Goal: Transaction & Acquisition: Purchase product/service

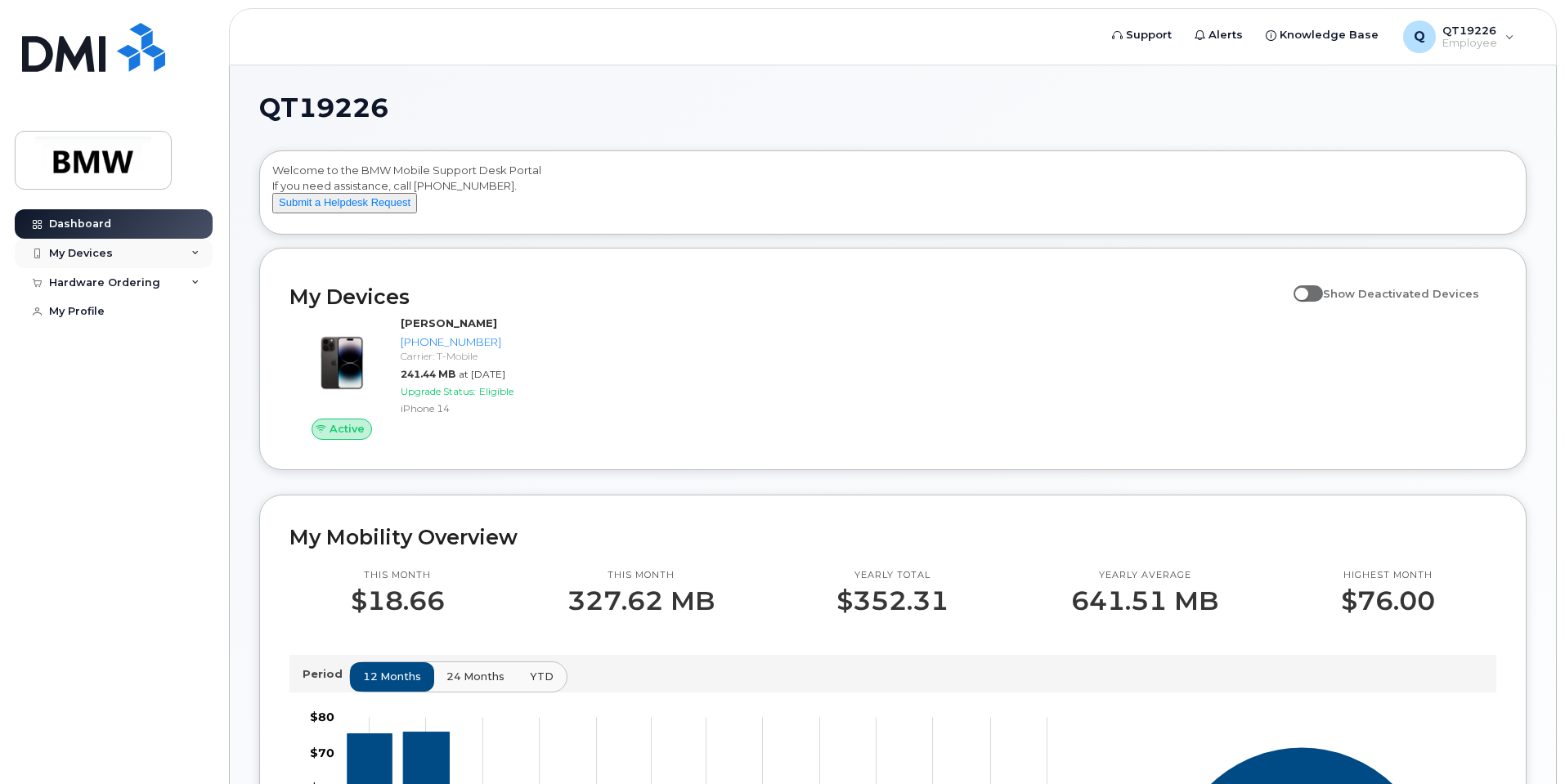
click at [197, 252] on icon at bounding box center [195, 252] width 8 height 8
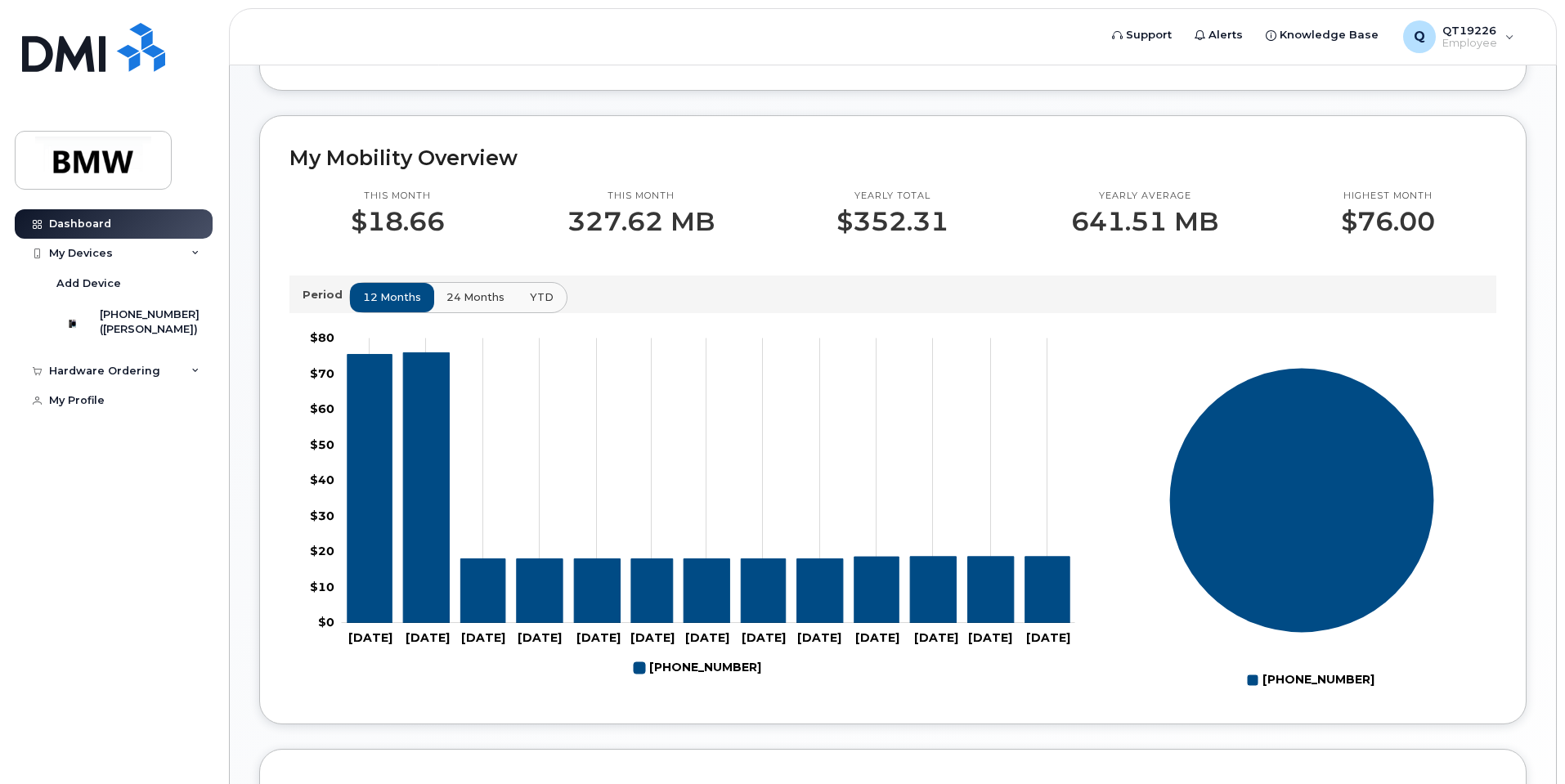
scroll to position [704, 0]
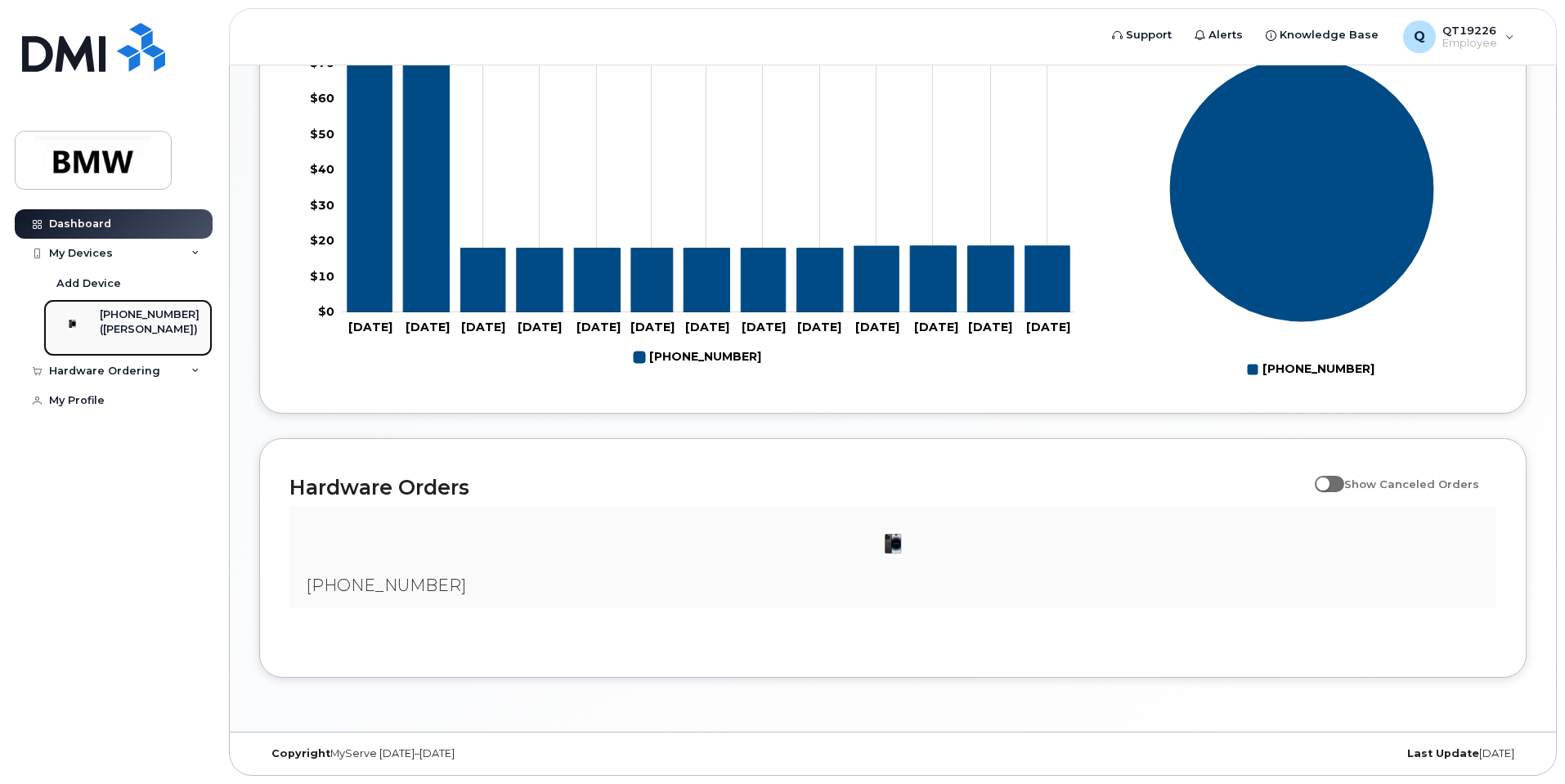
click at [130, 316] on div "[PHONE_NUMBER]" at bounding box center [149, 314] width 99 height 15
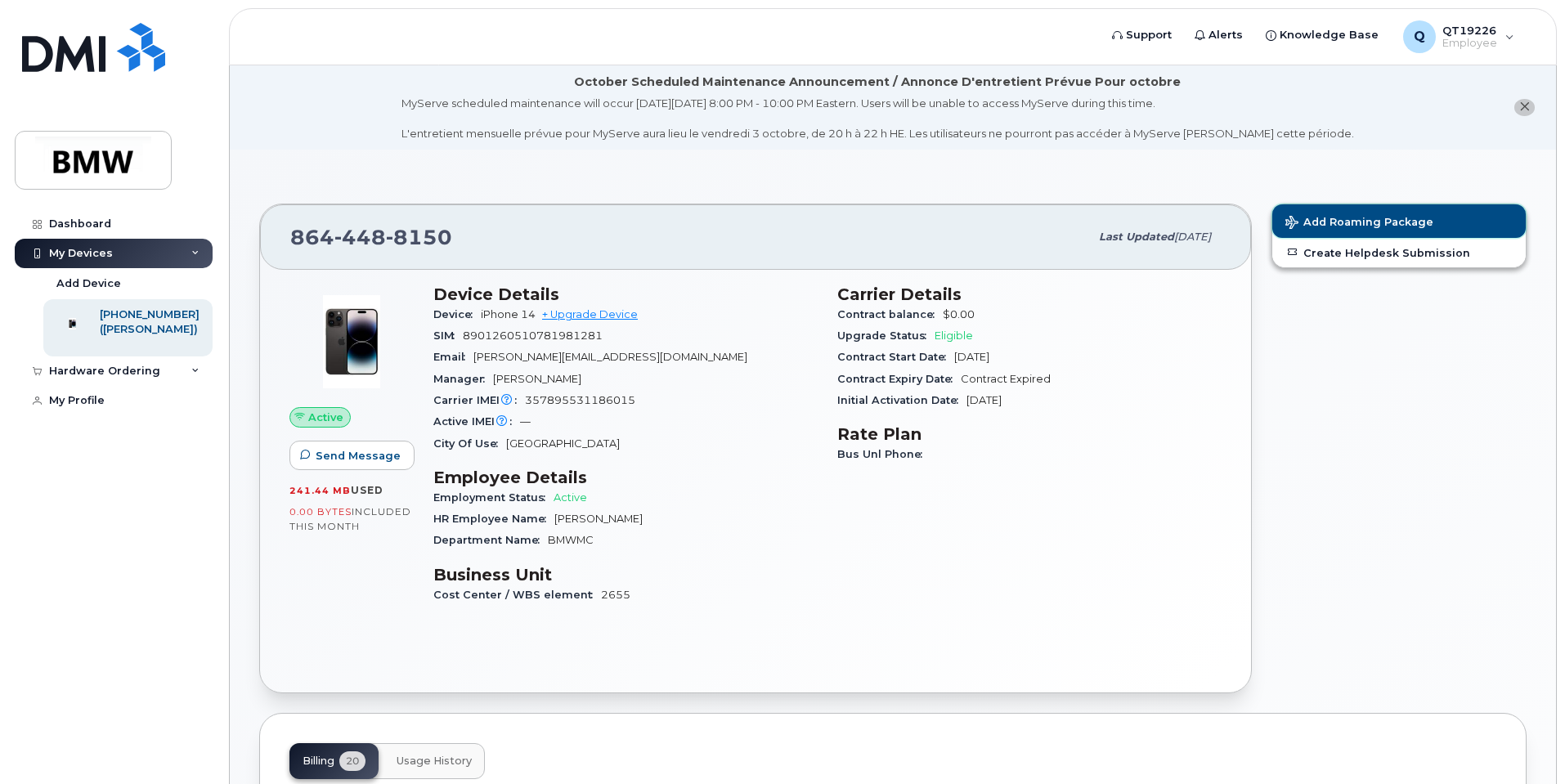
click at [1340, 220] on span "Add Roaming Package" at bounding box center [1358, 224] width 148 height 16
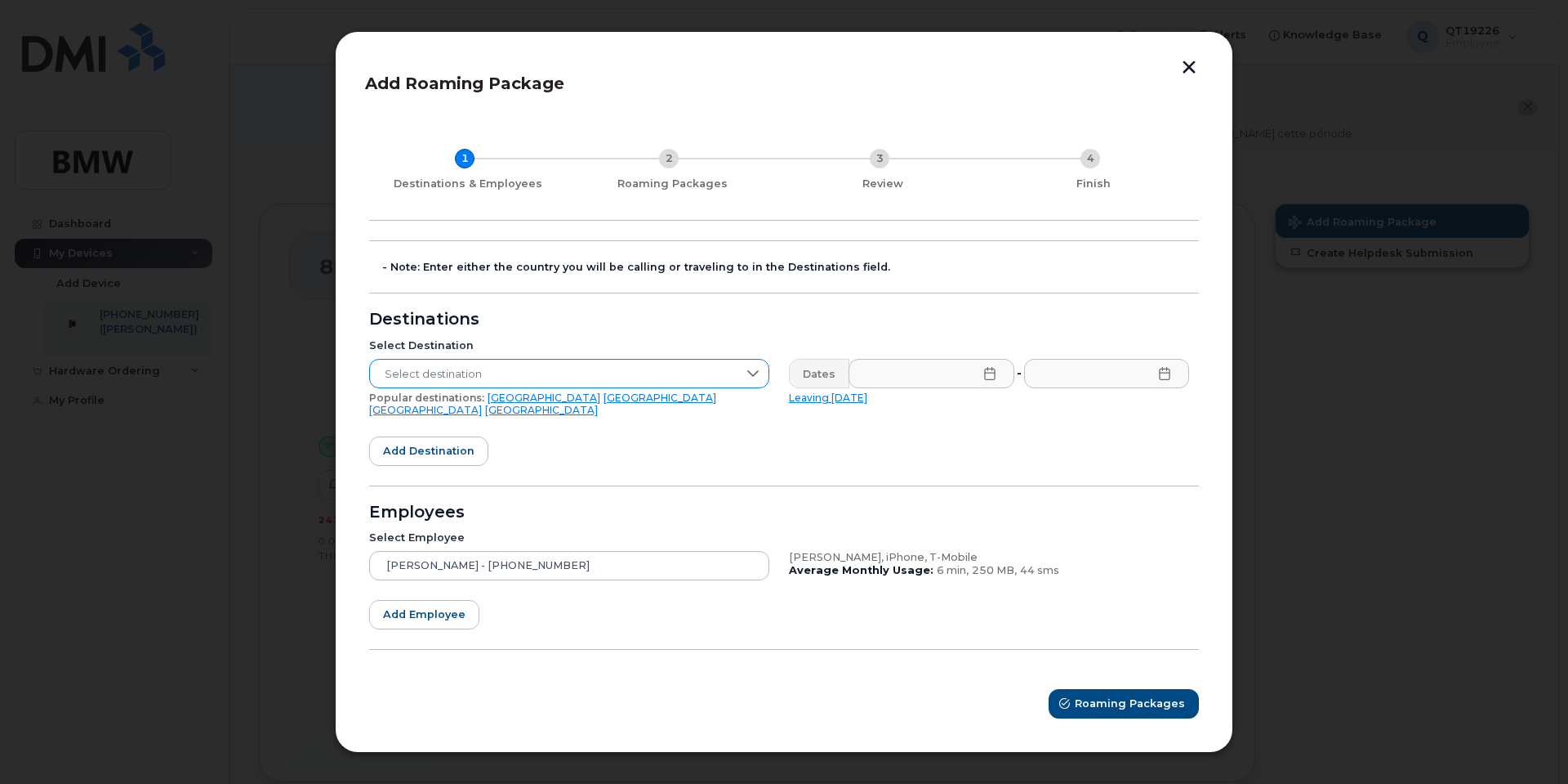
click at [757, 377] on icon at bounding box center [752, 373] width 11 height 7
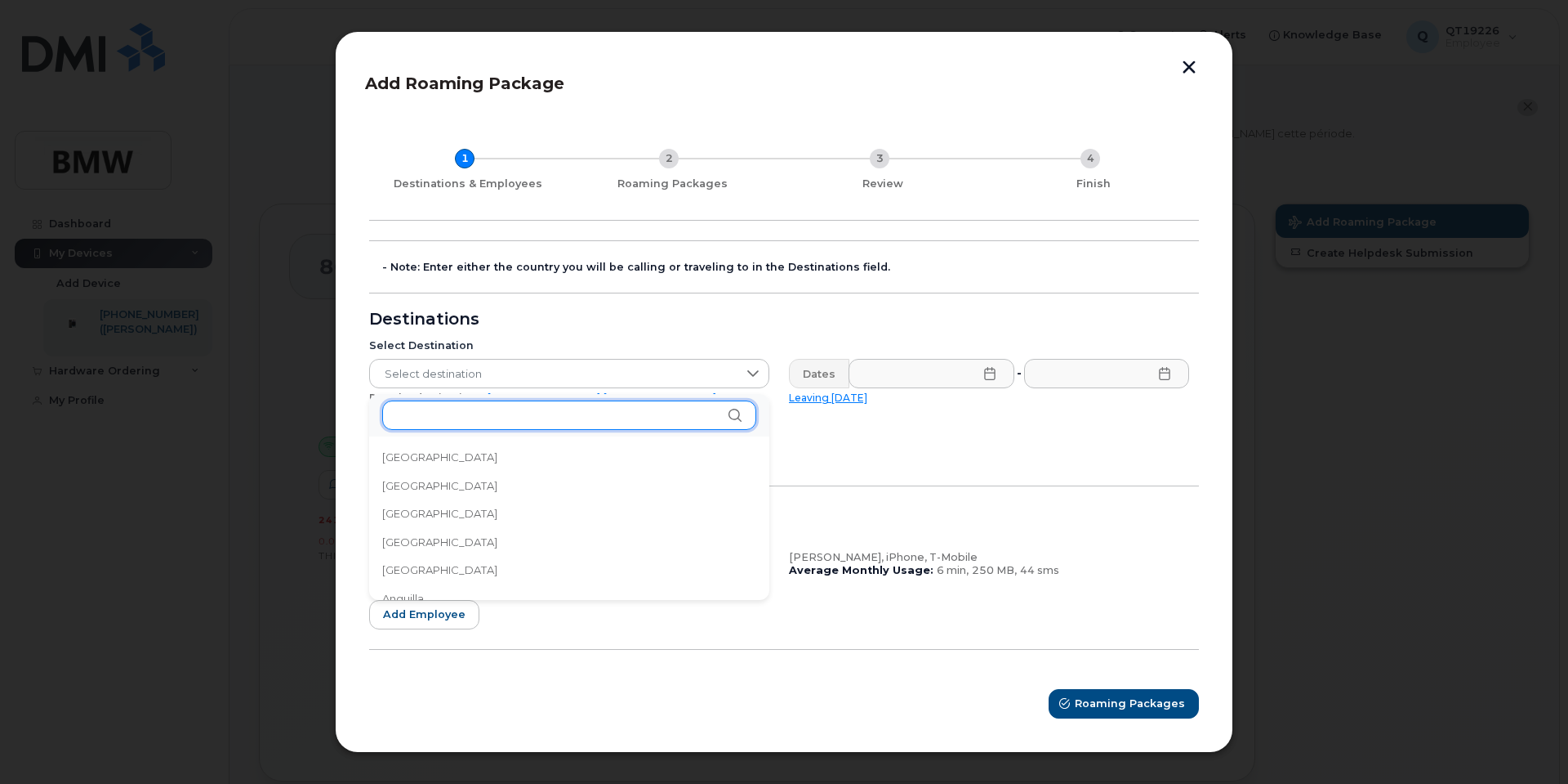
click at [712, 414] on input "text" at bounding box center [568, 415] width 374 height 29
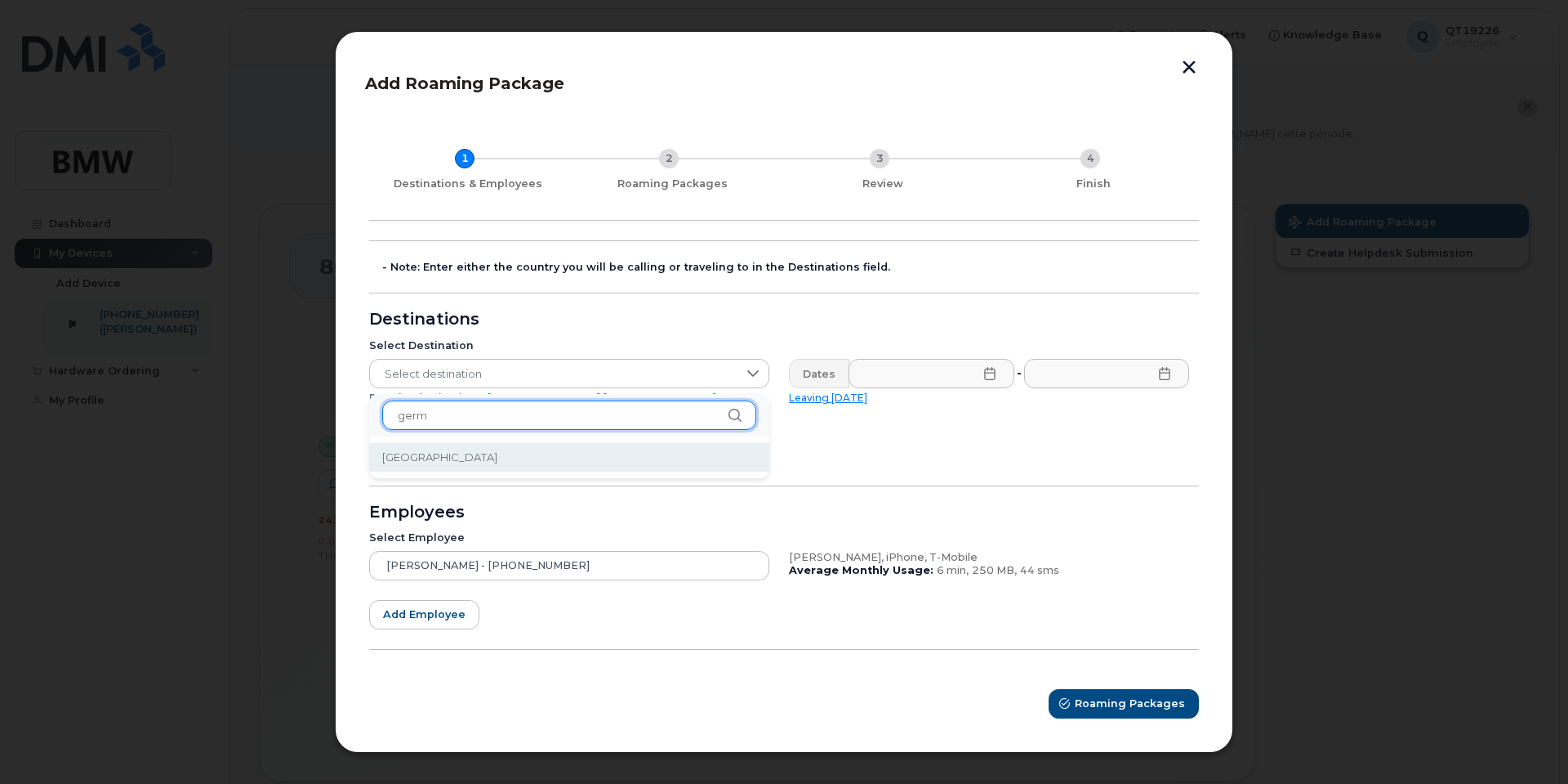
type input "germ"
click at [454, 461] on li "[GEOGRAPHIC_DATA]" at bounding box center [568, 456] width 400 height 29
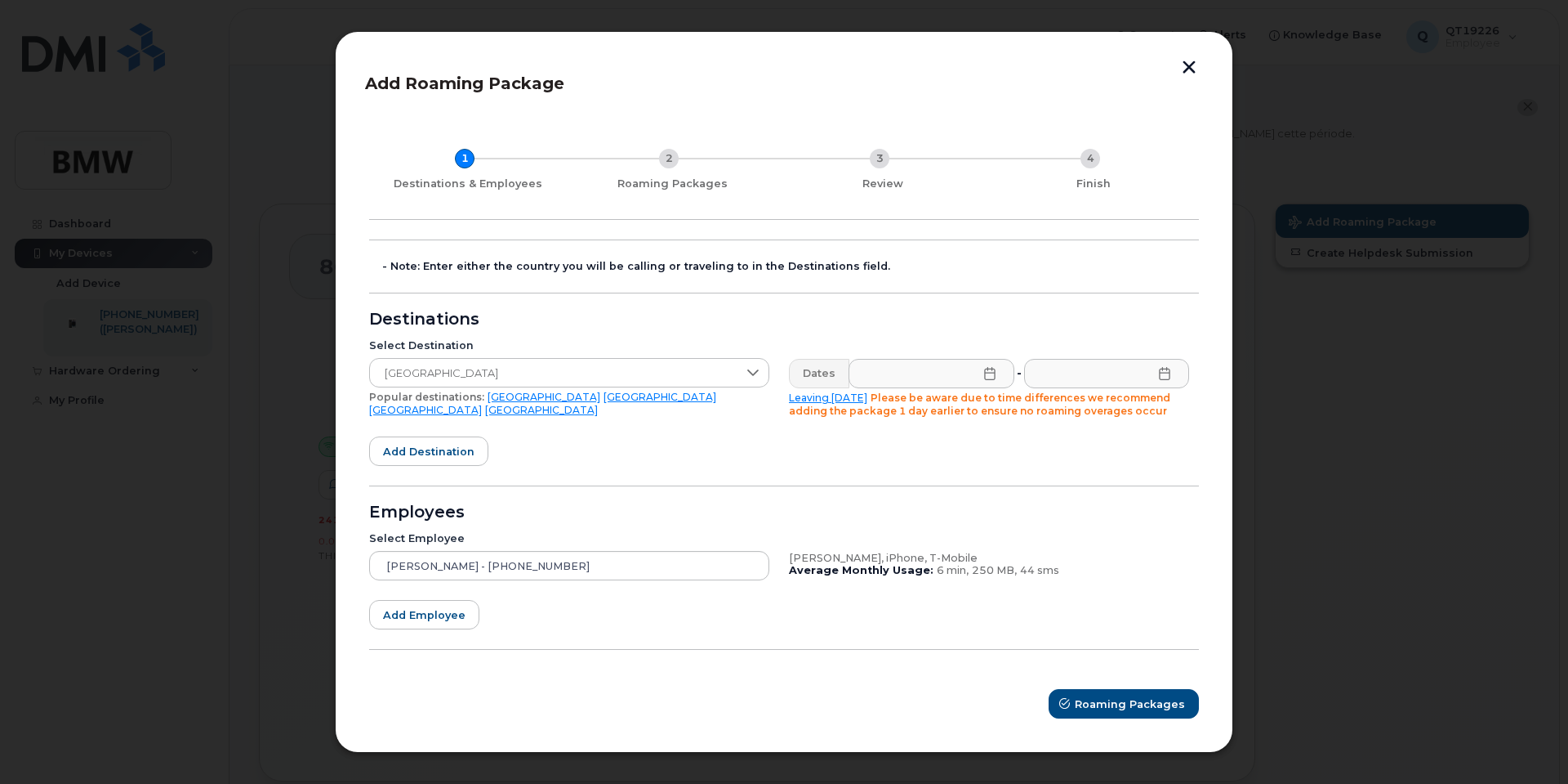
click at [991, 373] on icon at bounding box center [989, 373] width 13 height 13
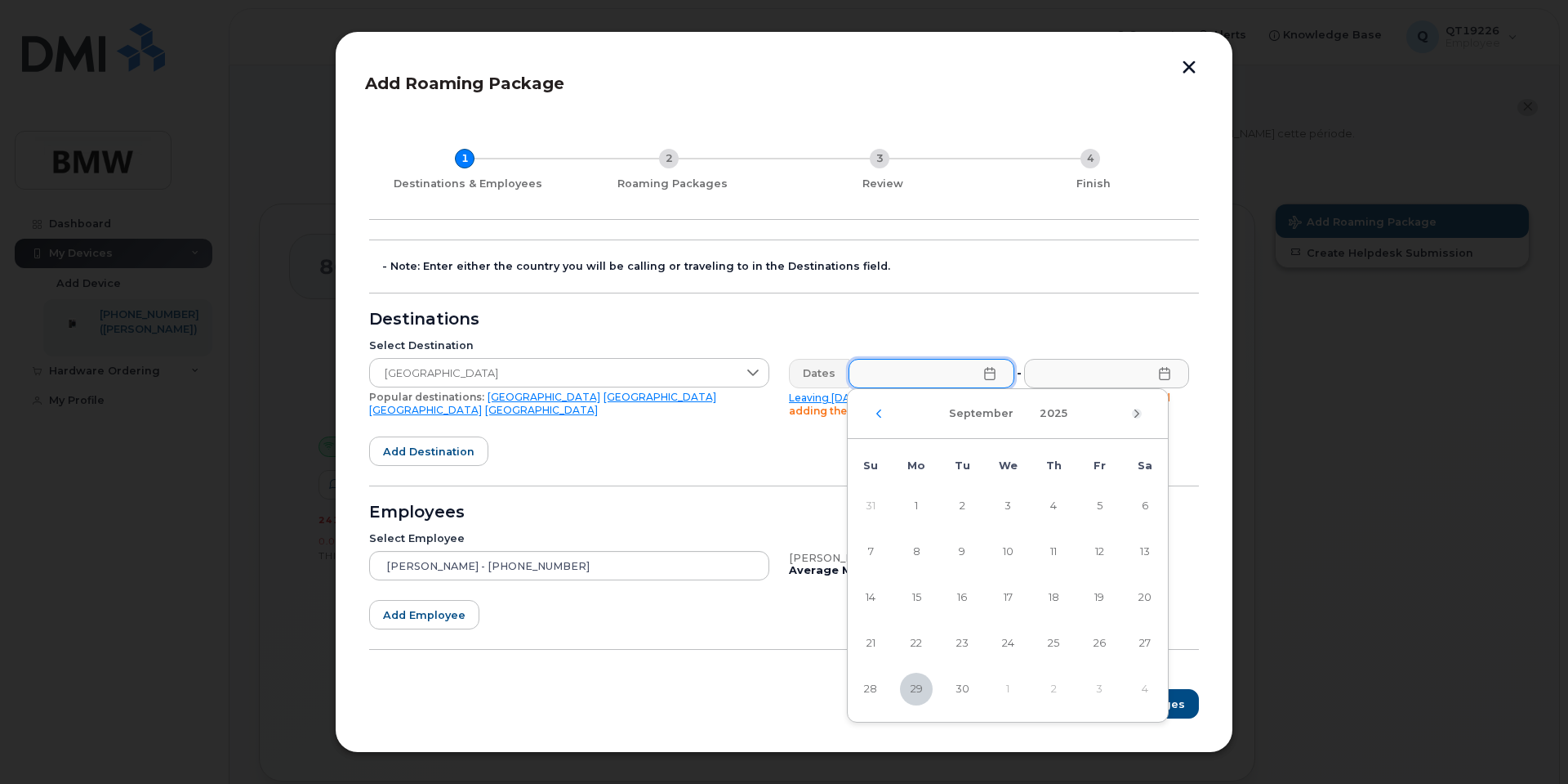
click at [1139, 413] on icon "Next Month" at bounding box center [1136, 413] width 10 height 13
click at [1092, 596] on span "17" at bounding box center [1100, 597] width 33 height 33
type input "[DATE]"
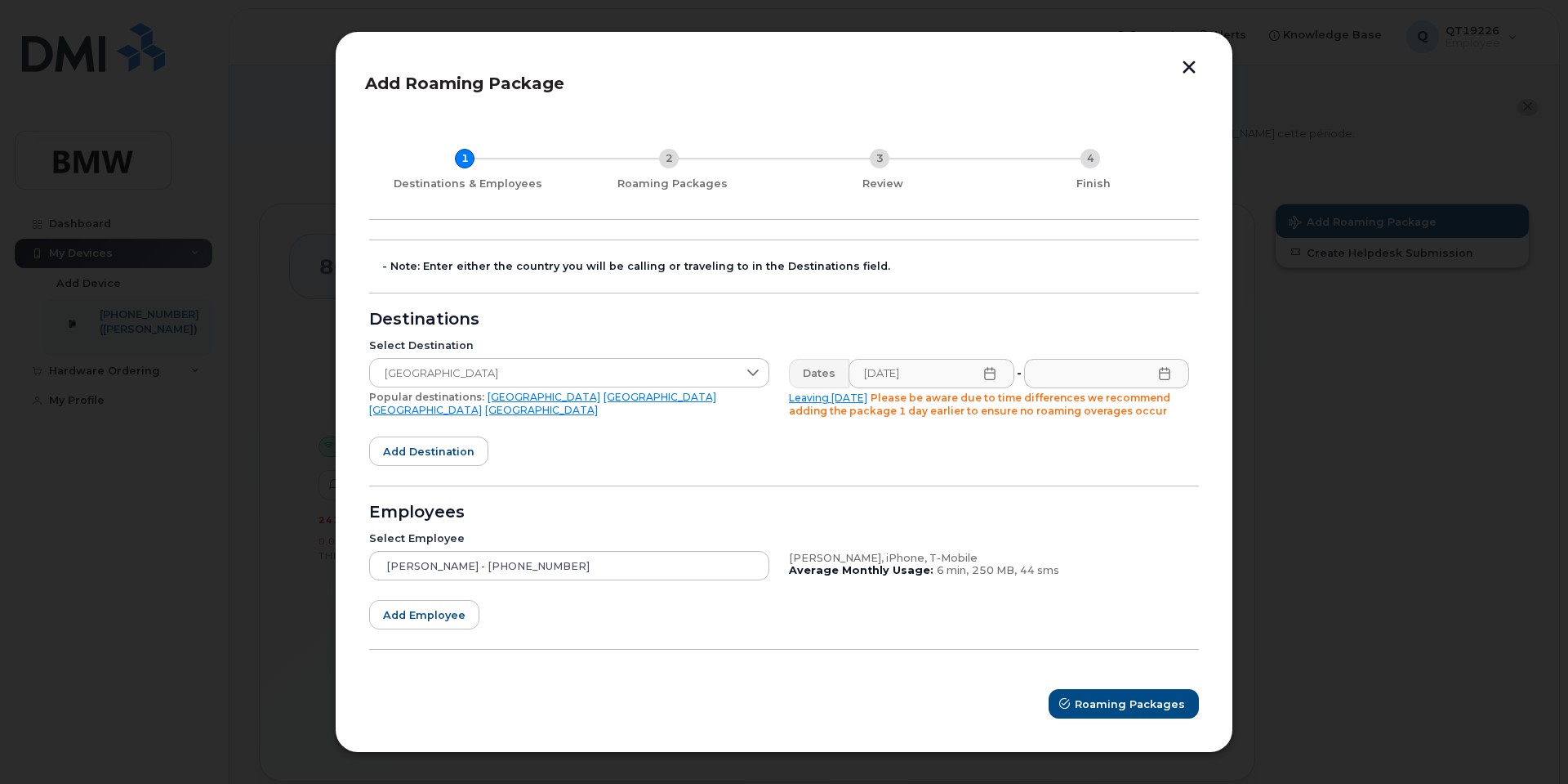
click at [1166, 373] on icon at bounding box center [1165, 373] width 13 height 13
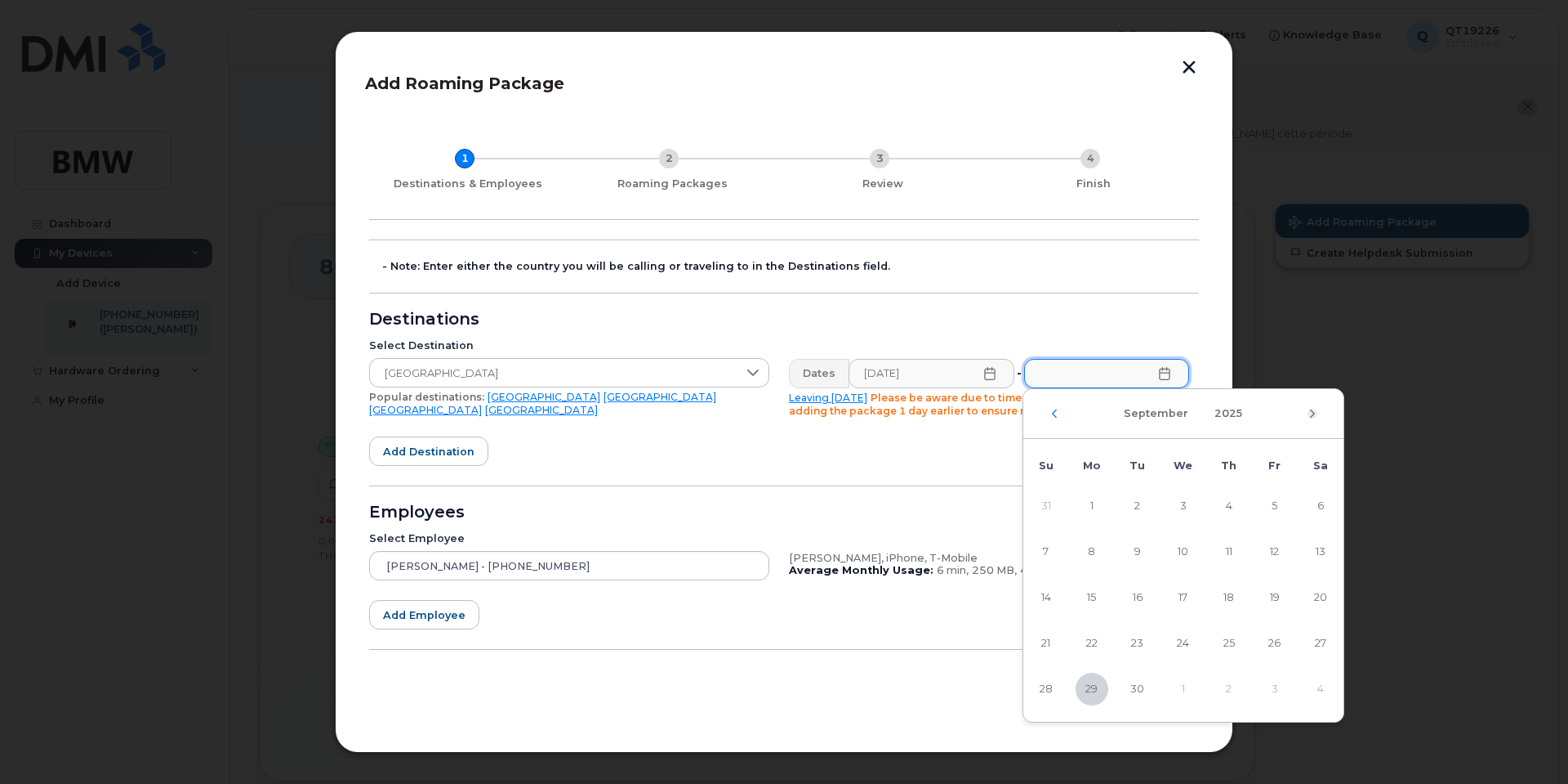
click at [1311, 413] on icon "Next Month" at bounding box center [1312, 413] width 10 height 13
click at [1094, 686] on span "27" at bounding box center [1092, 689] width 33 height 33
type input "[DATE]"
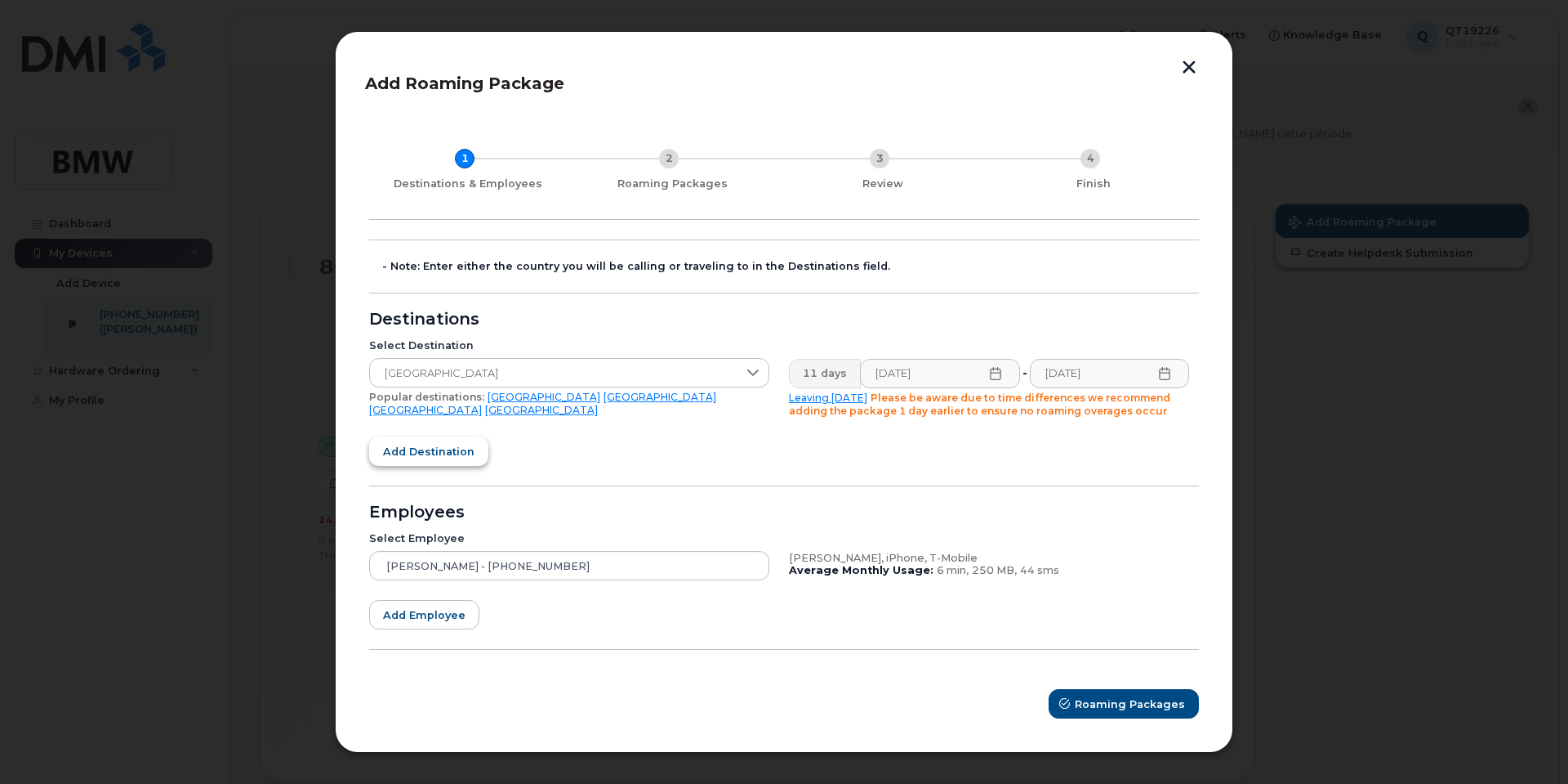
click at [441, 455] on span "Add destination" at bounding box center [429, 451] width 92 height 16
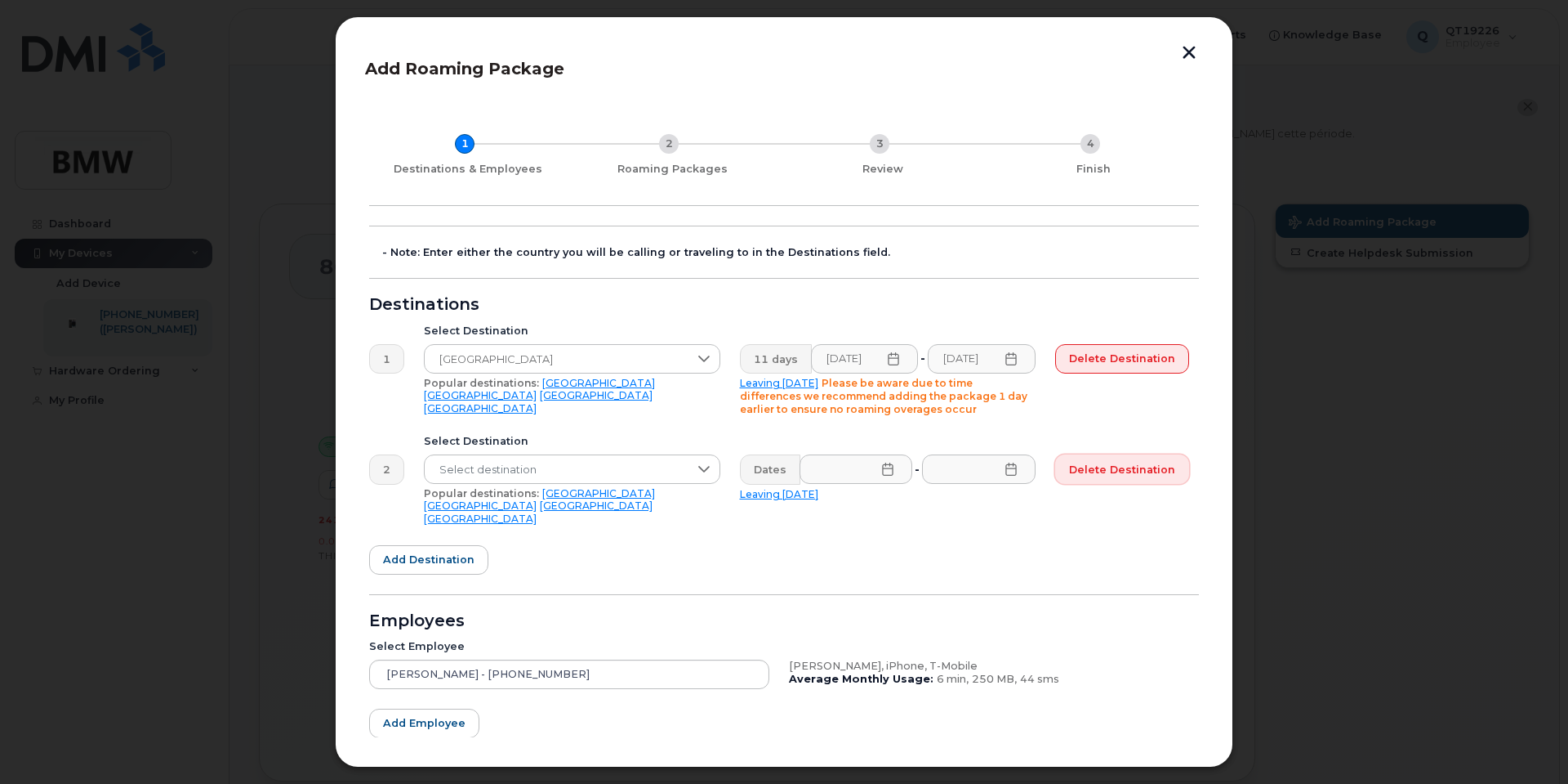
click at [1108, 471] on span "Delete destination" at bounding box center [1122, 469] width 106 height 16
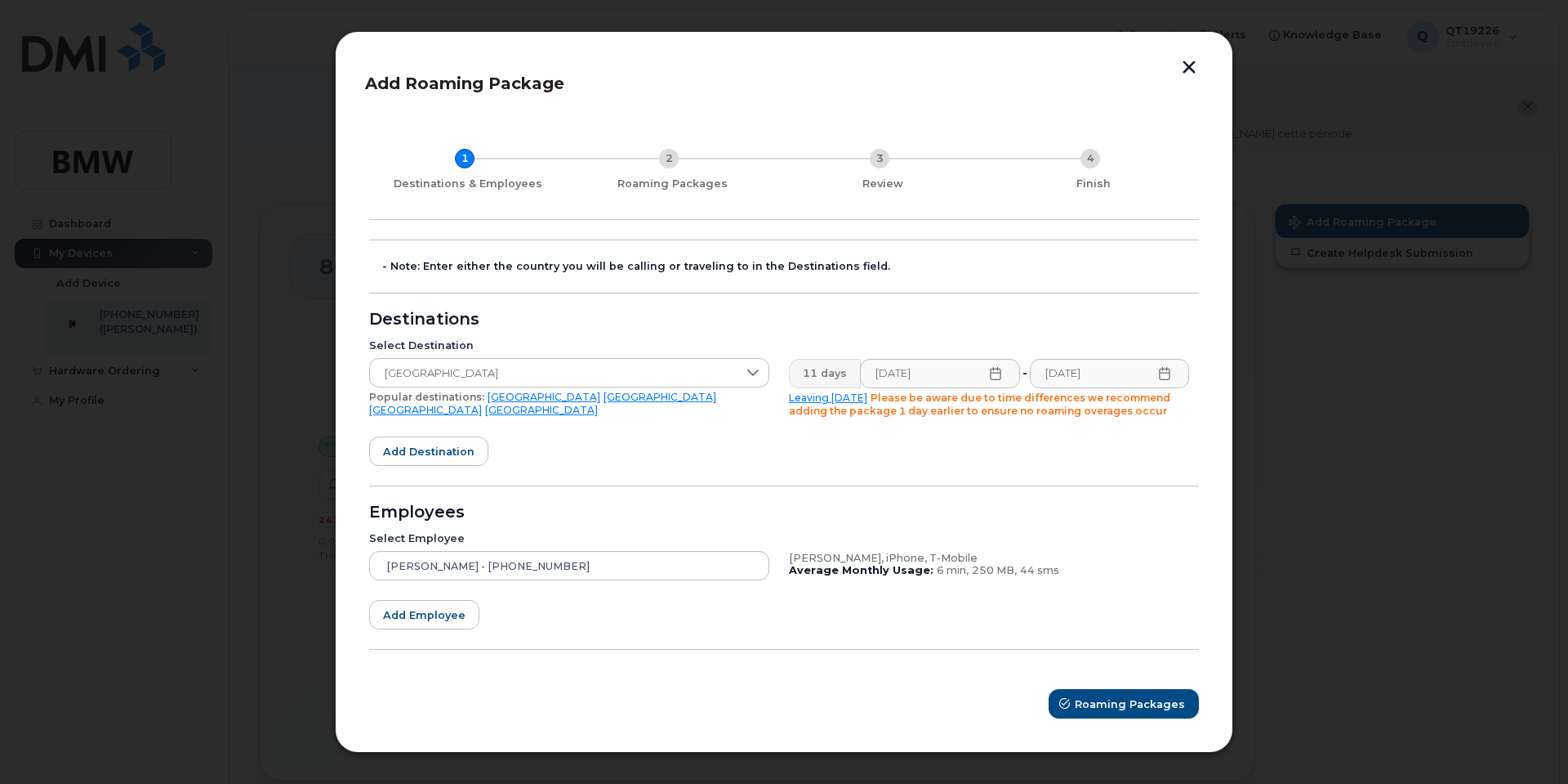
click at [1096, 488] on form "- Note: Enter either the country you will be calling or traveling to in the Des…" at bounding box center [784, 479] width 830 height 479
click at [1155, 706] on span "Roaming Packages" at bounding box center [1131, 704] width 111 height 16
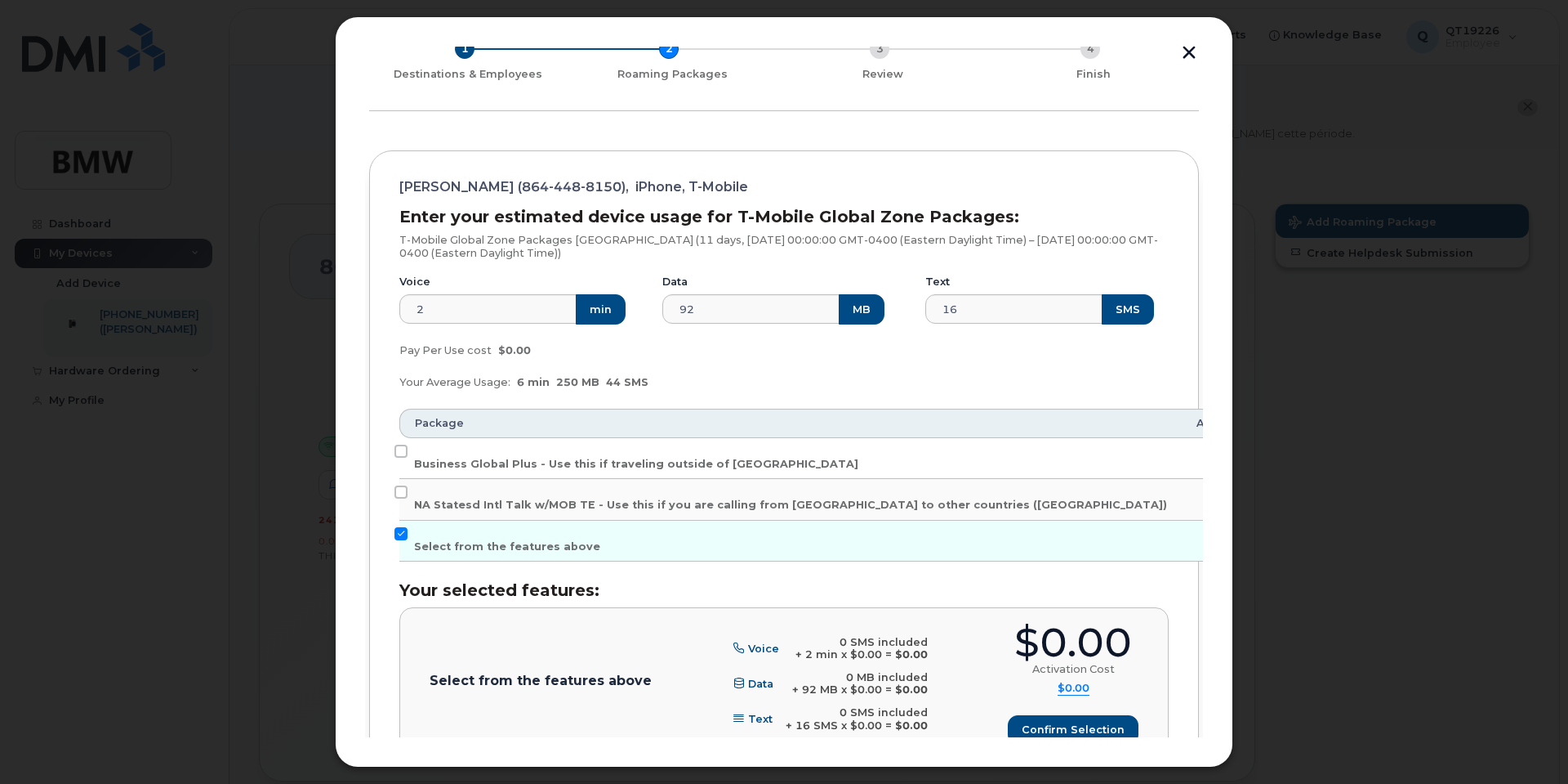
scroll to position [98, 0]
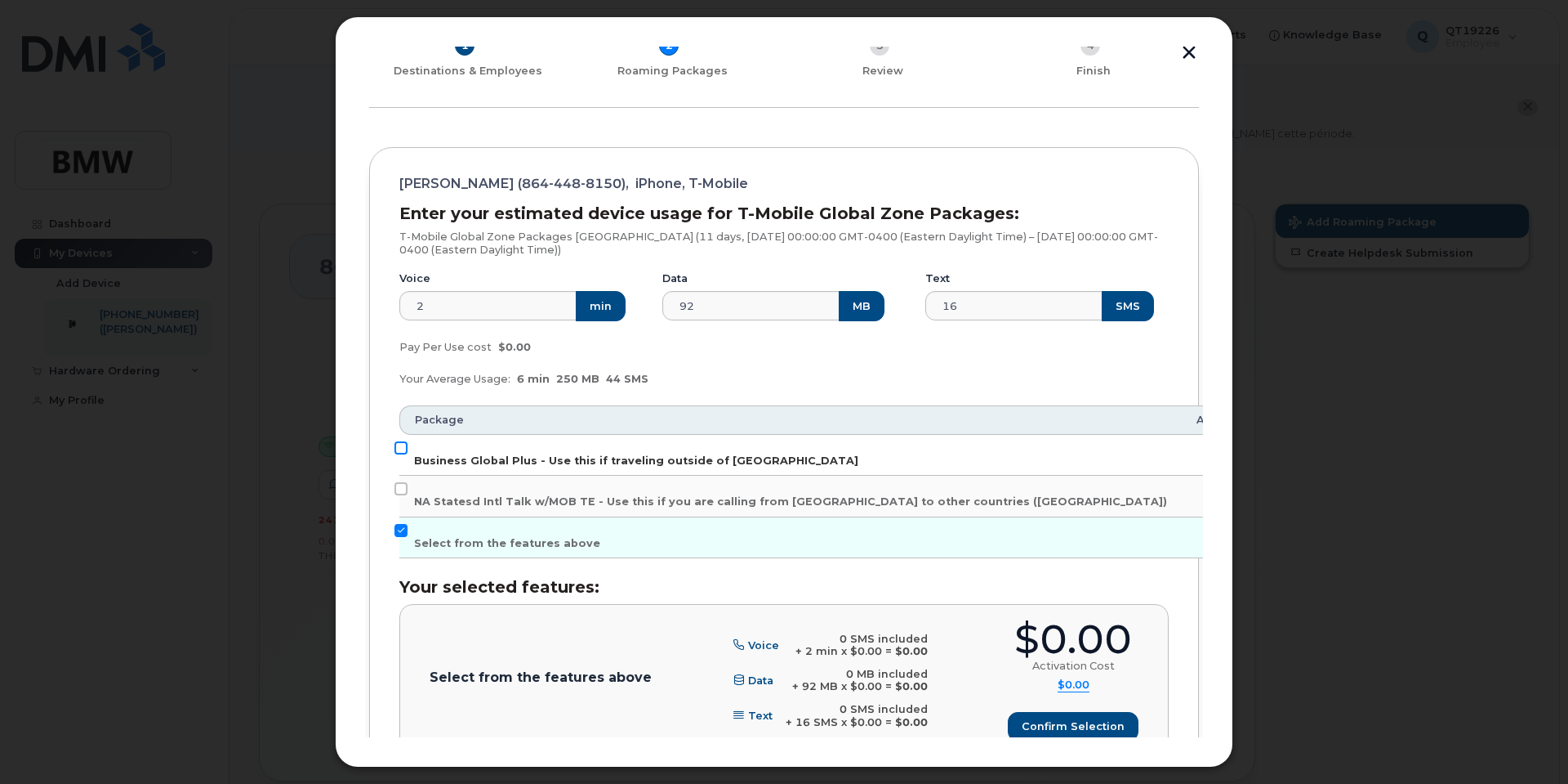
click at [404, 448] on input "Business Global Plus - Use this if traveling outside of [GEOGRAPHIC_DATA]" at bounding box center [401, 448] width 13 height 13
checkbox input "true"
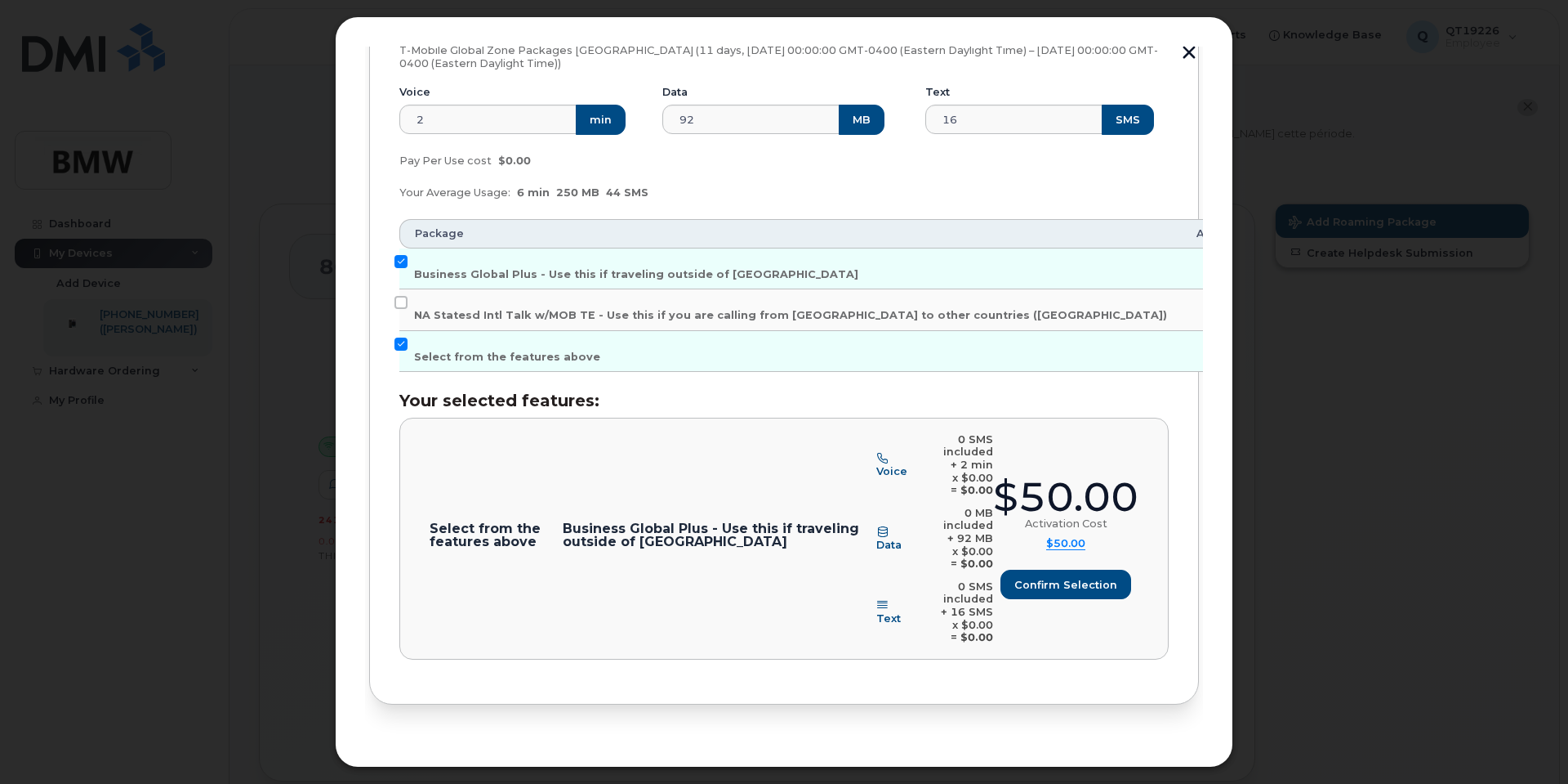
scroll to position [286, 0]
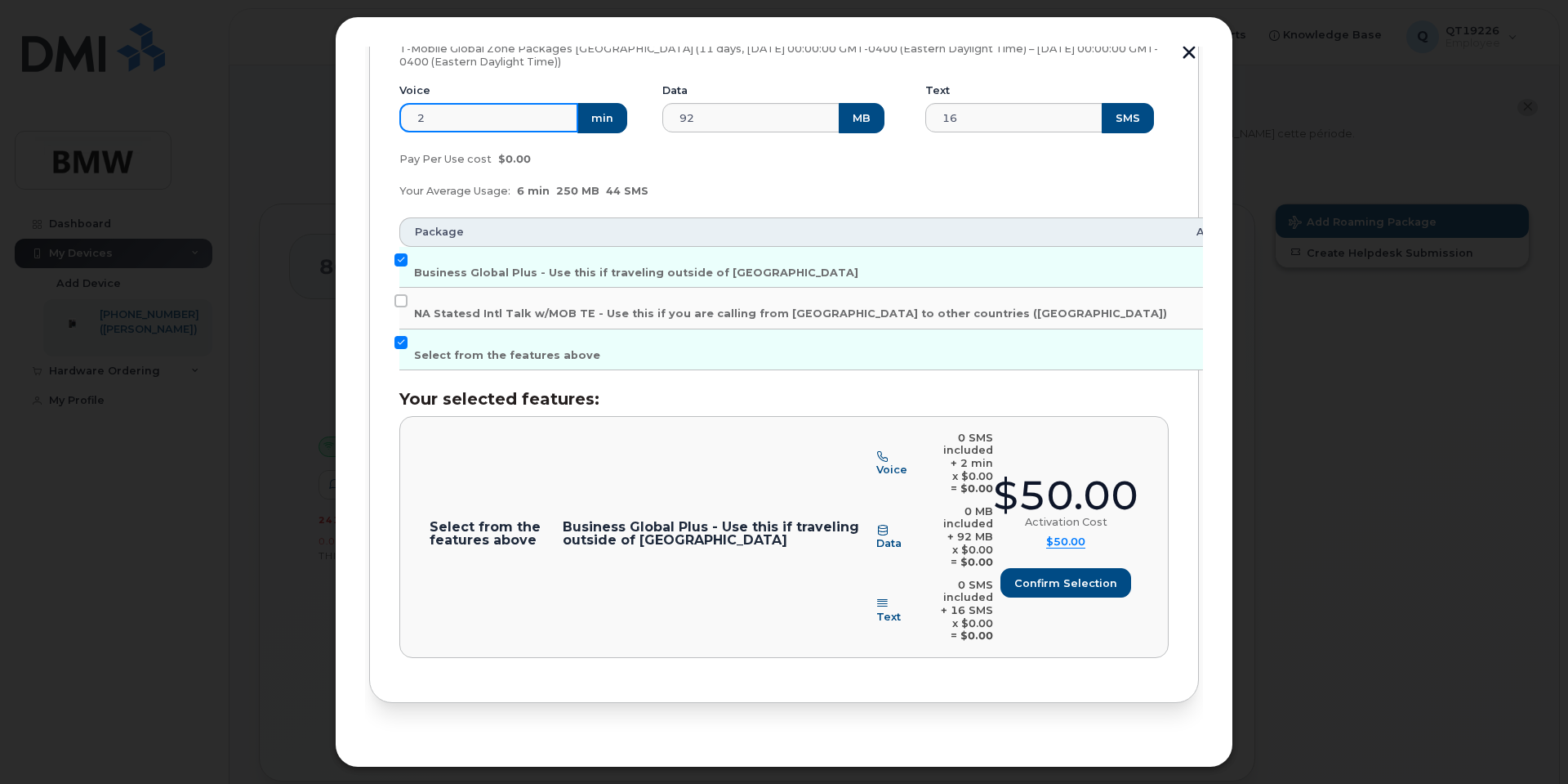
drag, startPoint x: 472, startPoint y: 118, endPoint x: 328, endPoint y: 118, distance: 144.0
click at [328, 118] on div "Add Roaming Package 1 Destinations & Employees 2 Roaming Packages 3 Review 4 Fi…" at bounding box center [784, 392] width 1568 height 784
type input "50"
click at [729, 118] on input "92" at bounding box center [752, 118] width 179 height 29
click at [401, 262] on input "Business Global Plus - Use this if traveling outside of [GEOGRAPHIC_DATA]" at bounding box center [401, 259] width 13 height 13
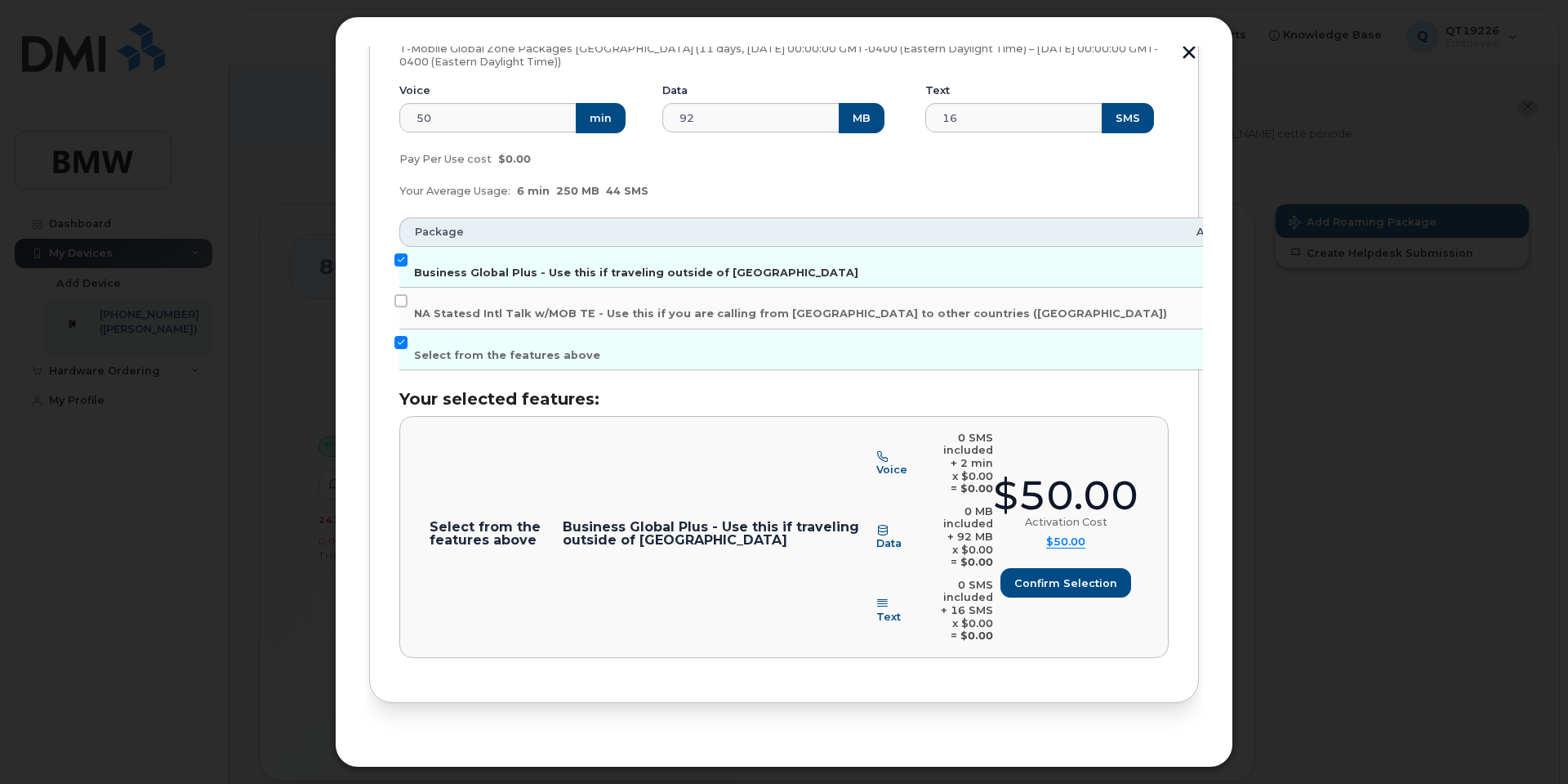
checkbox input "false"
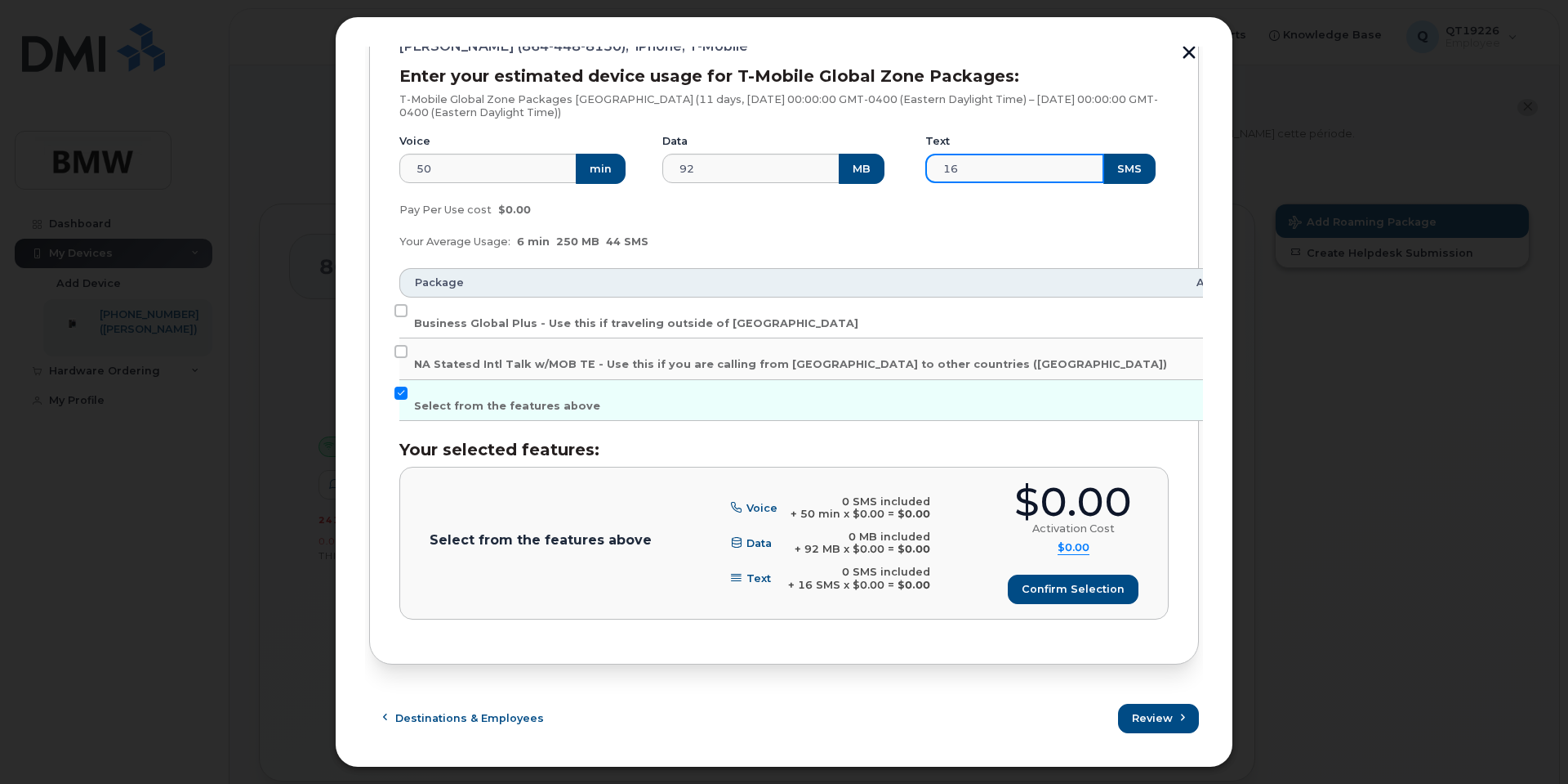
drag, startPoint x: 980, startPoint y: 169, endPoint x: 903, endPoint y: 163, distance: 77.2
click at [903, 163] on div "Voice 50 min Data 92 MB Text 16 SMS" at bounding box center [784, 159] width 789 height 69
drag, startPoint x: 961, startPoint y: 169, endPoint x: 909, endPoint y: 173, distance: 52.2
click at [909, 173] on div "Voice 50 min Data 92 MB Text 50 SMS" at bounding box center [784, 159] width 789 height 69
type input "25"
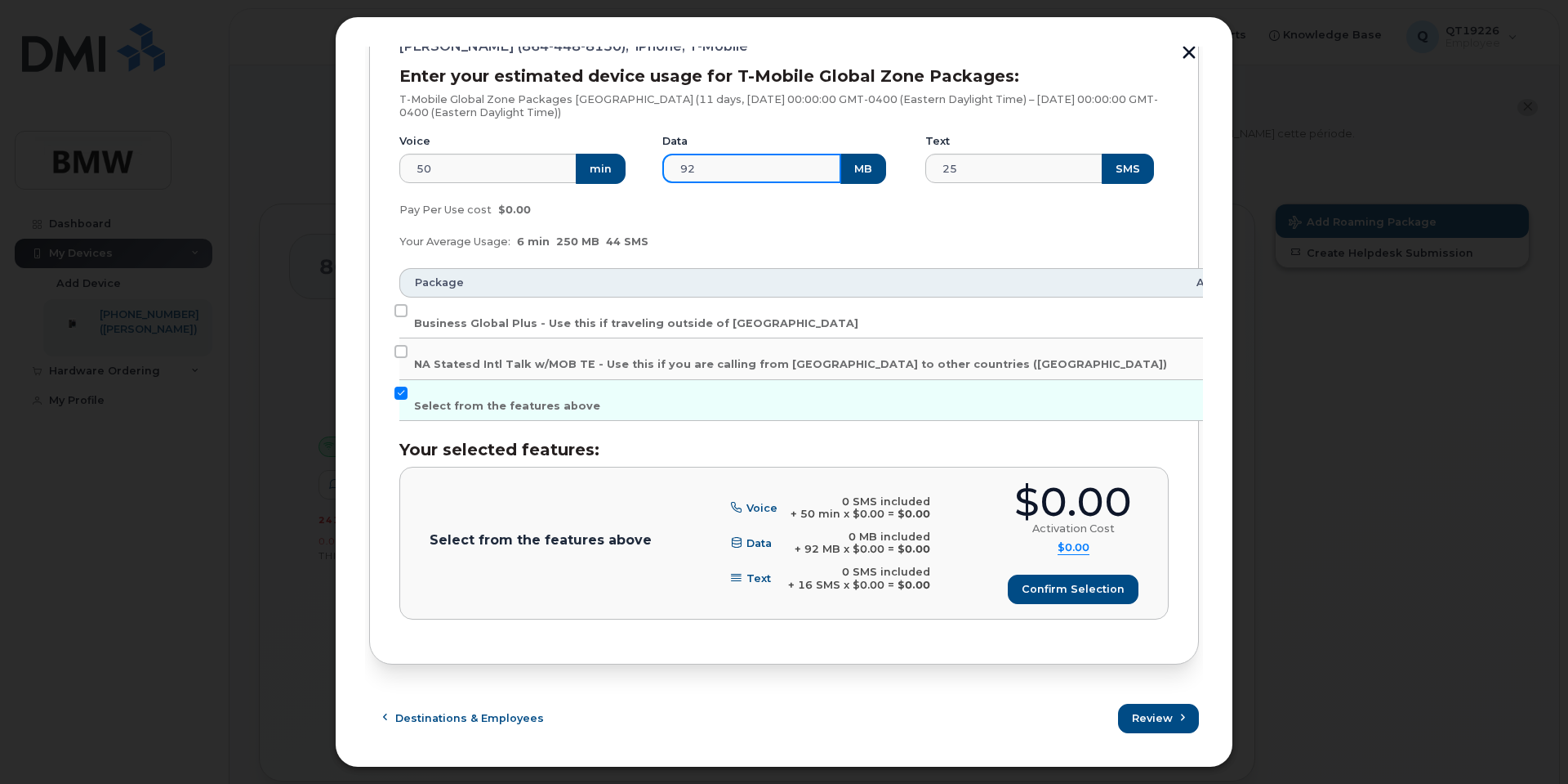
click at [727, 172] on input "92" at bounding box center [752, 169] width 179 height 29
drag, startPoint x: 727, startPoint y: 170, endPoint x: 621, endPoint y: 139, distance: 110.4
click at [623, 141] on div "Voice 50 min Data 92 MB Text 25 SMS" at bounding box center [784, 159] width 789 height 69
type input "100"
click at [703, 232] on div "Your Average Usage: 6 min 250 MB 44 SMS" at bounding box center [784, 242] width 789 height 33
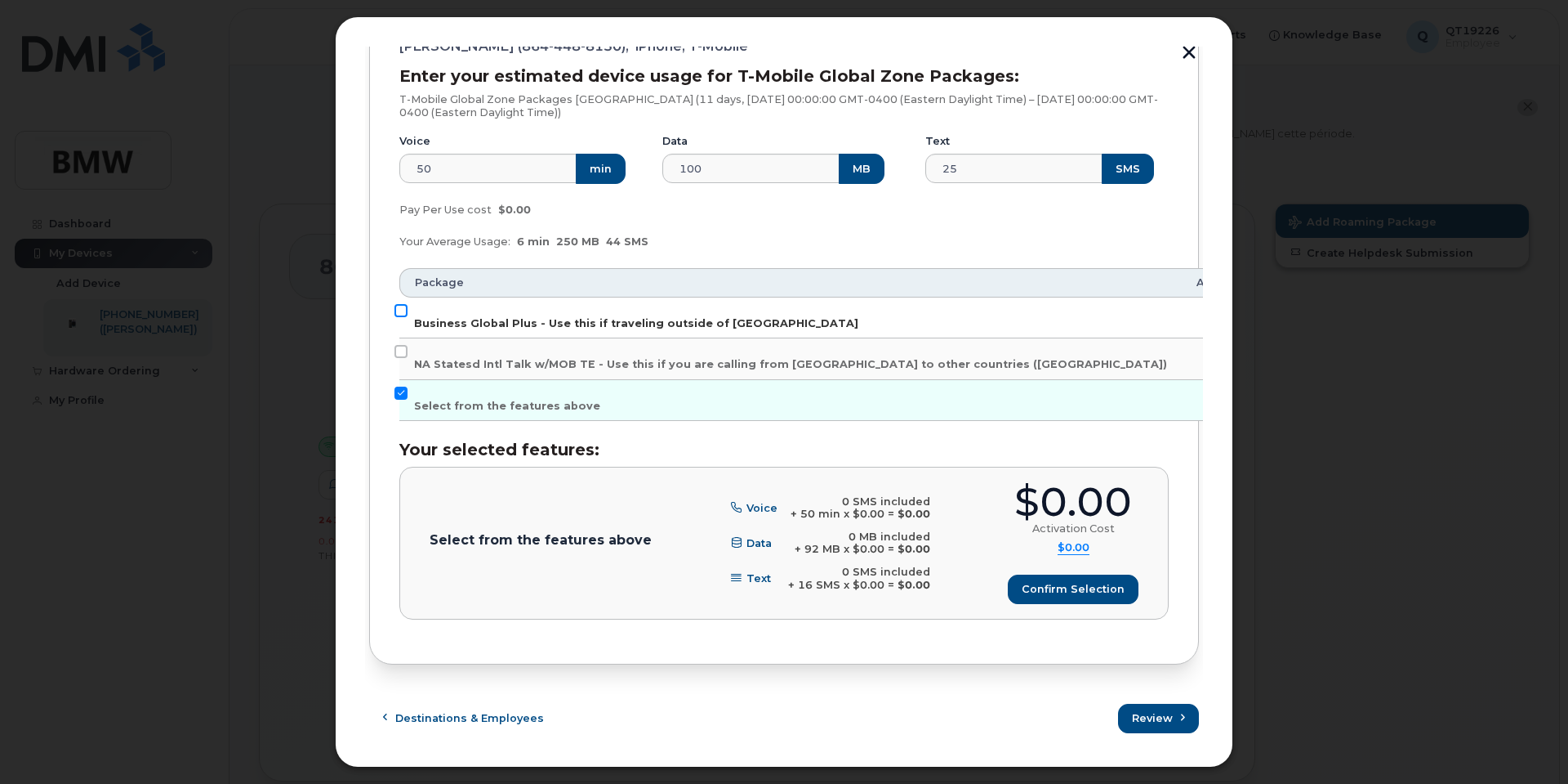
click at [400, 308] on input "Business Global Plus - Use this if traveling outside of [GEOGRAPHIC_DATA]" at bounding box center [401, 310] width 13 height 13
checkbox input "true"
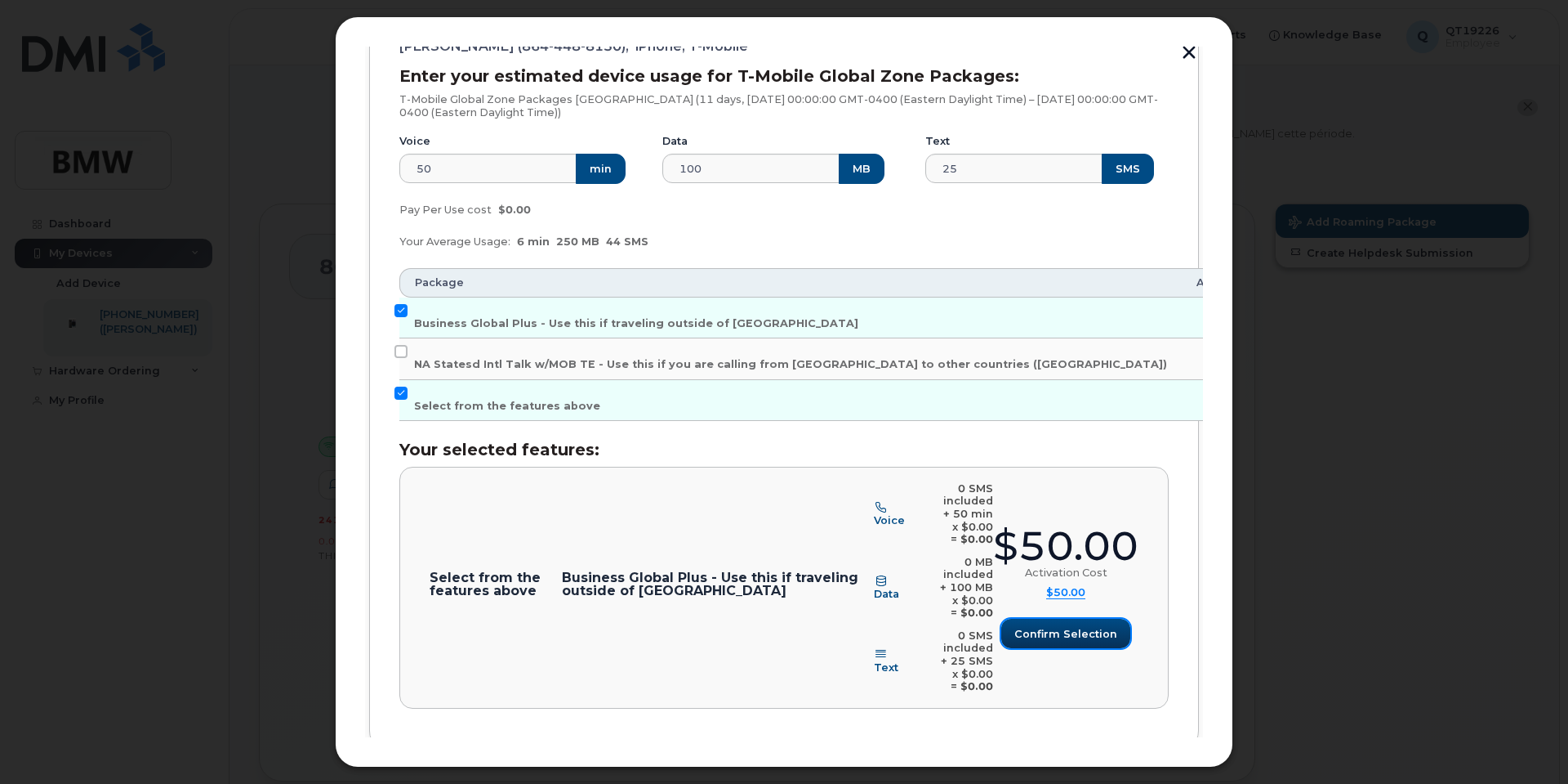
click at [1086, 626] on span "Confirm selection" at bounding box center [1065, 634] width 103 height 16
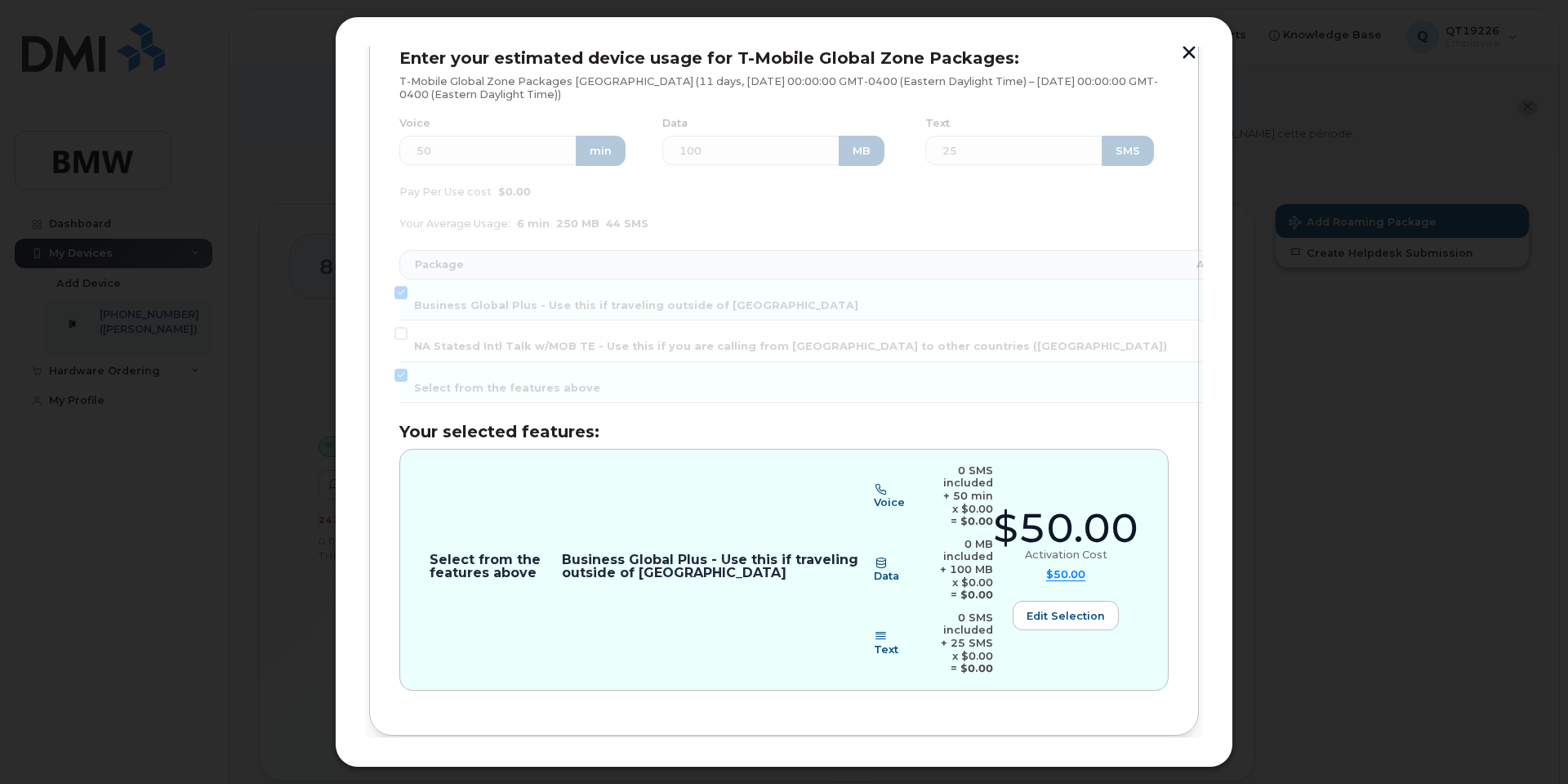
scroll to position [273, 0]
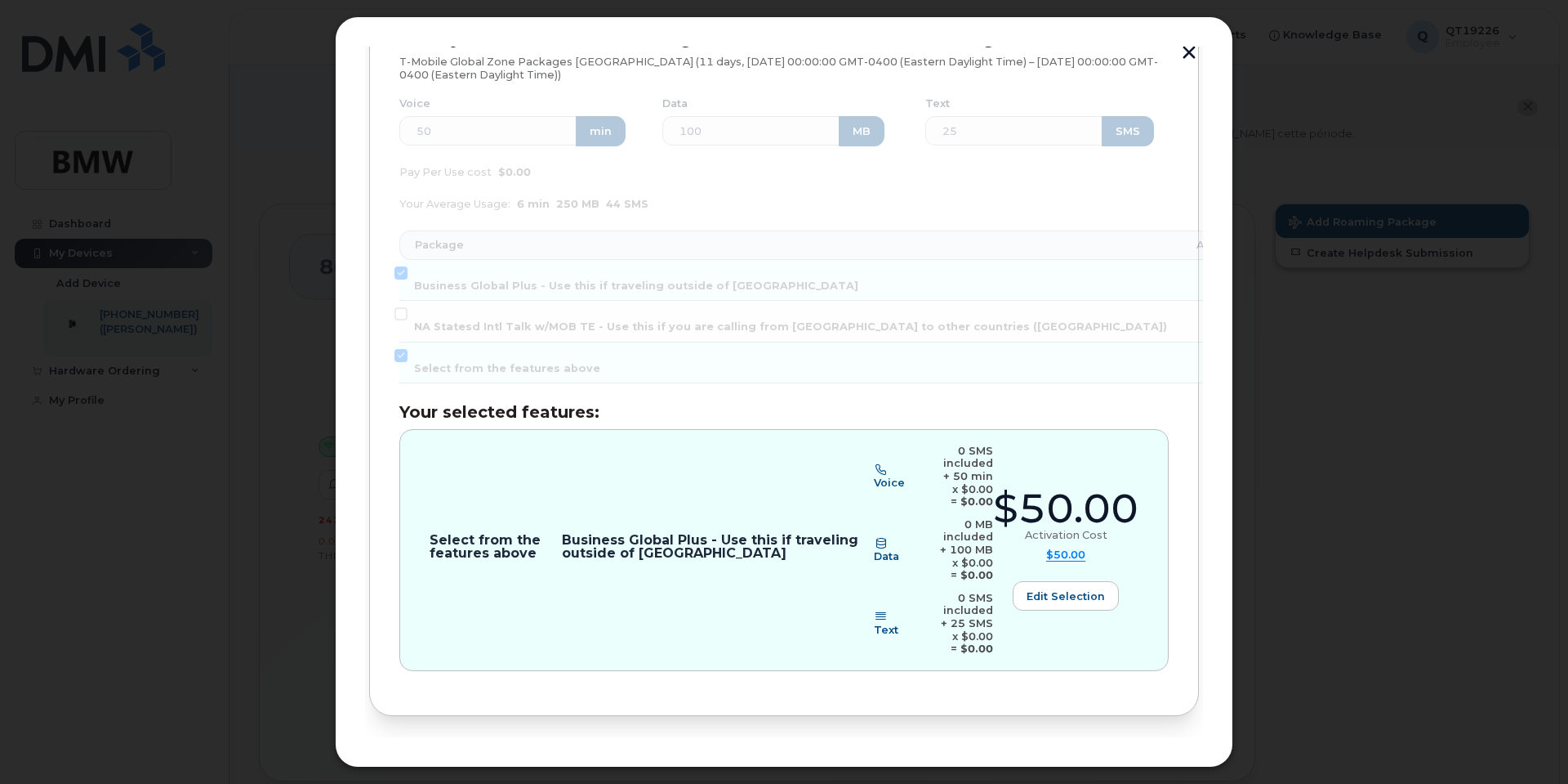
click at [1144, 762] on span "Review" at bounding box center [1152, 769] width 41 height 16
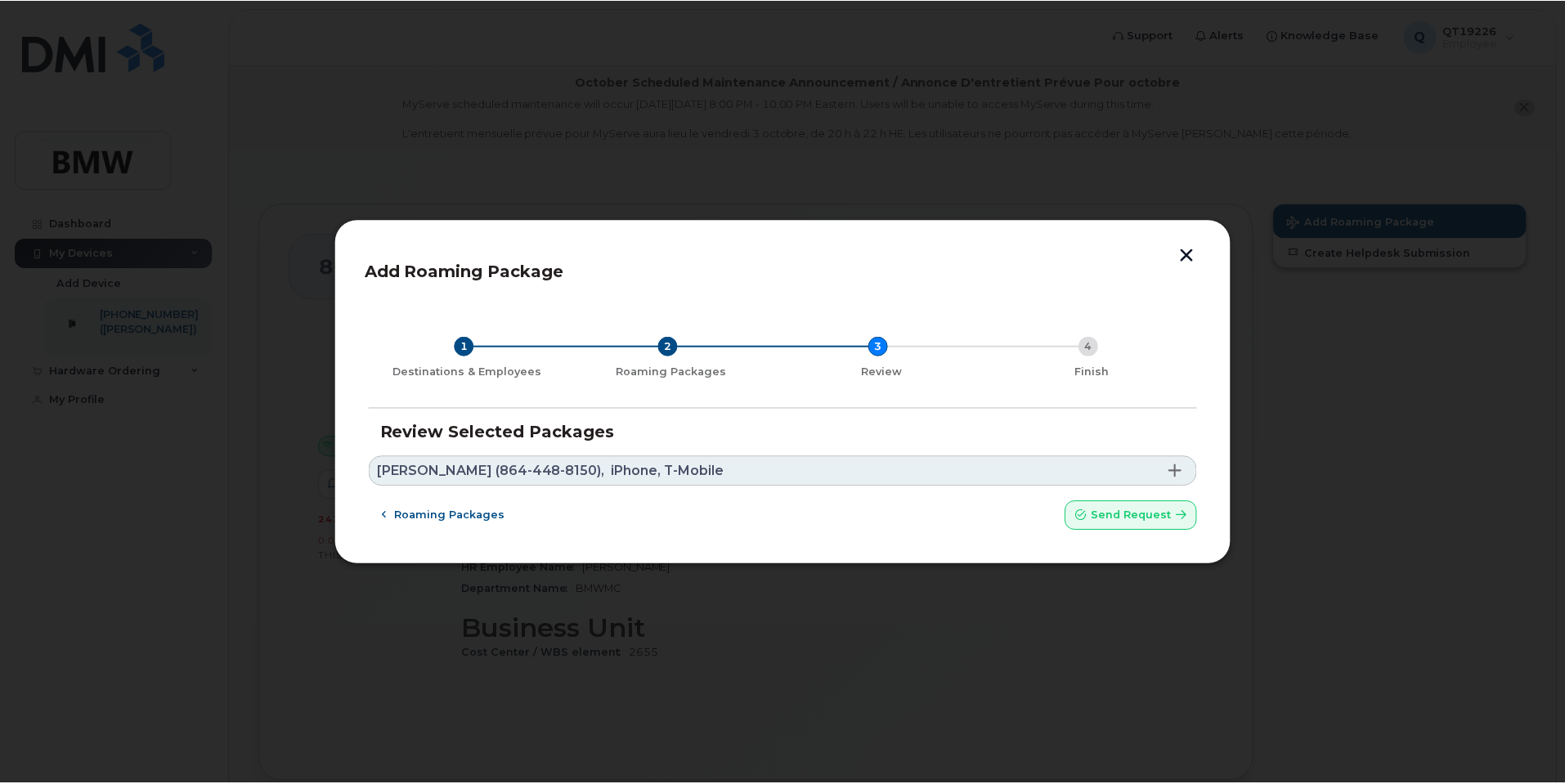
scroll to position [0, 0]
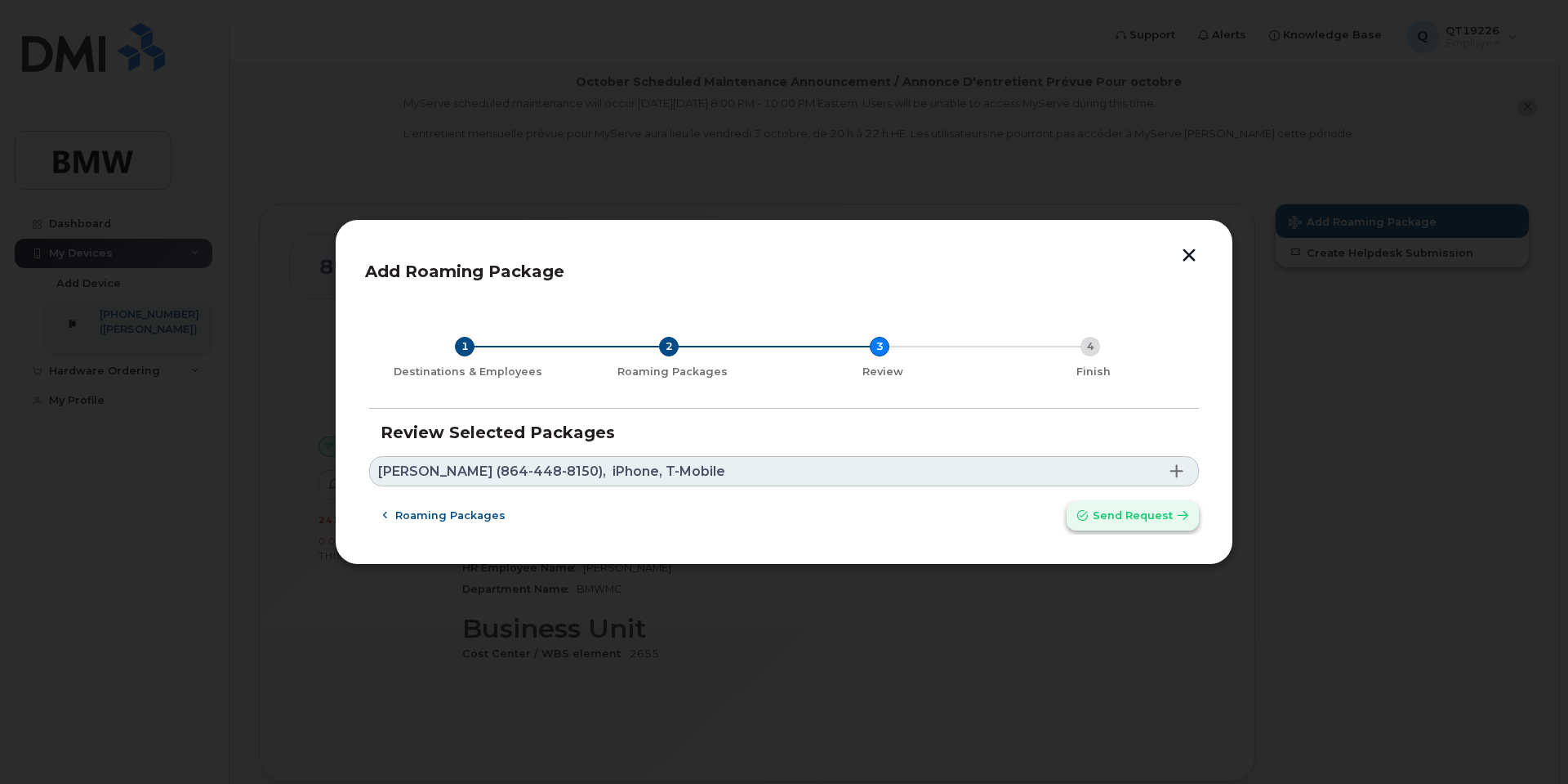
click at [1108, 515] on span "Send request" at bounding box center [1133, 515] width 80 height 16
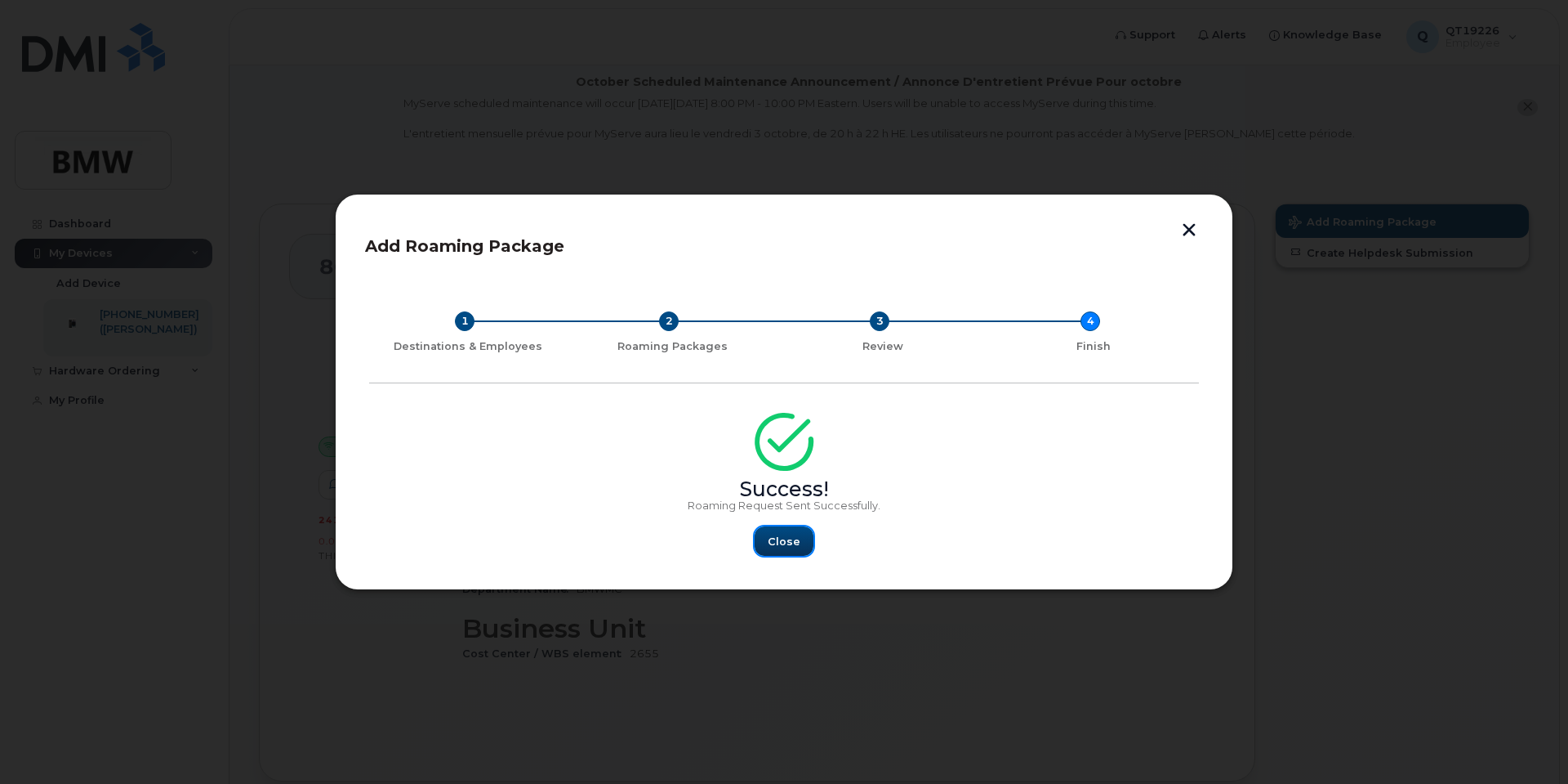
click at [789, 547] on span "Close" at bounding box center [784, 541] width 33 height 16
